Goal: Task Accomplishment & Management: Use online tool/utility

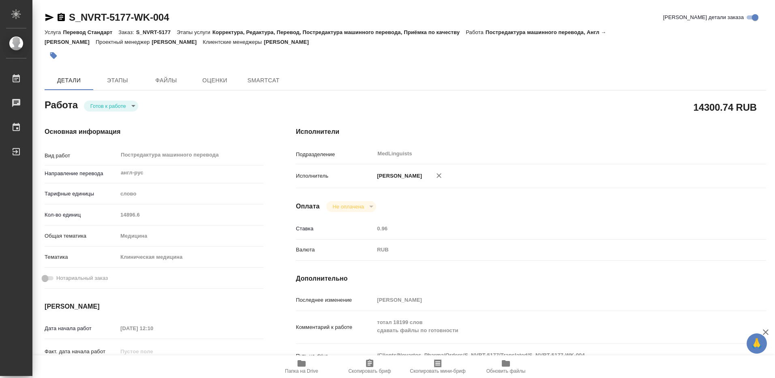
type textarea "x"
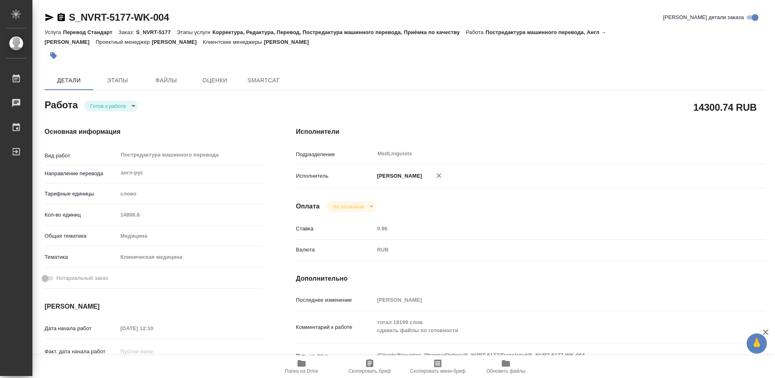
type textarea "x"
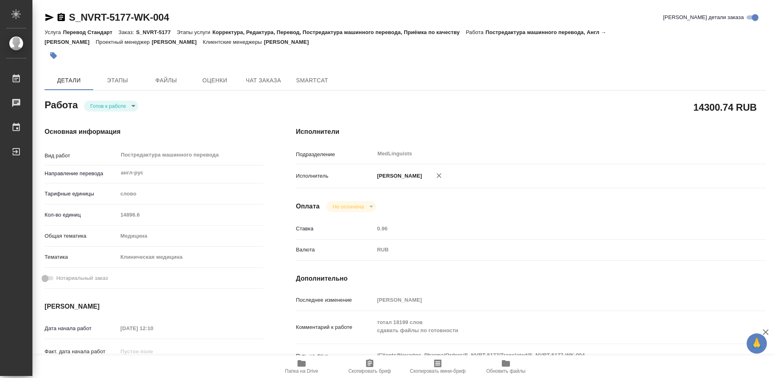
type textarea "x"
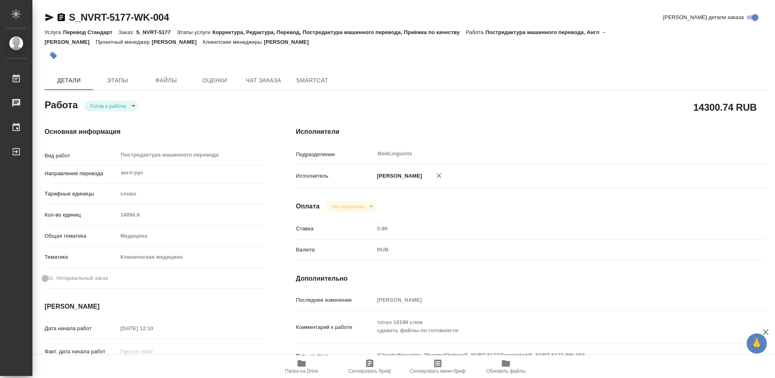
type textarea "x"
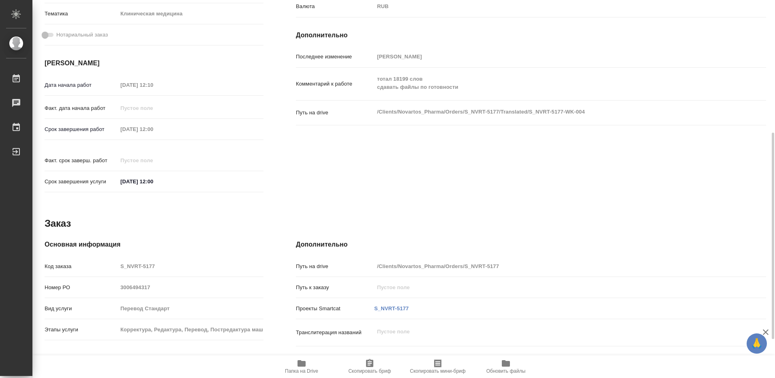
scroll to position [314, 0]
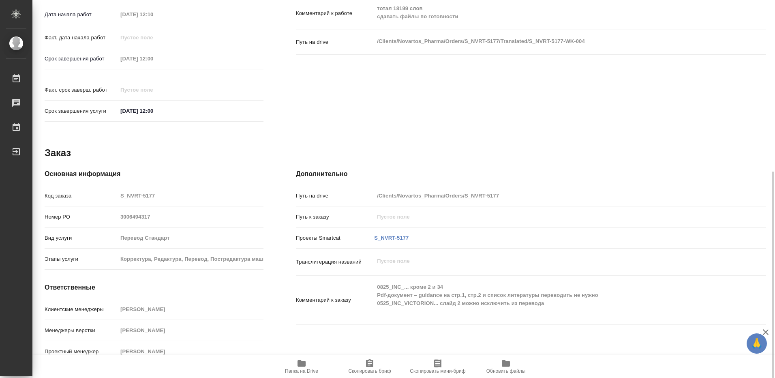
click at [299, 364] on icon "button" at bounding box center [302, 363] width 8 height 6
